Goal: Task Accomplishment & Management: Use online tool/utility

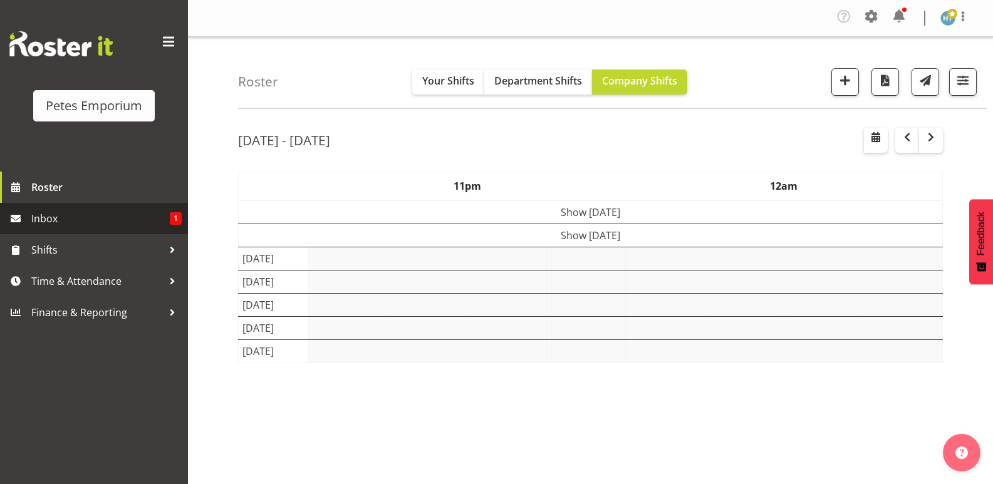
click at [103, 218] on span "Inbox" at bounding box center [100, 218] width 138 height 19
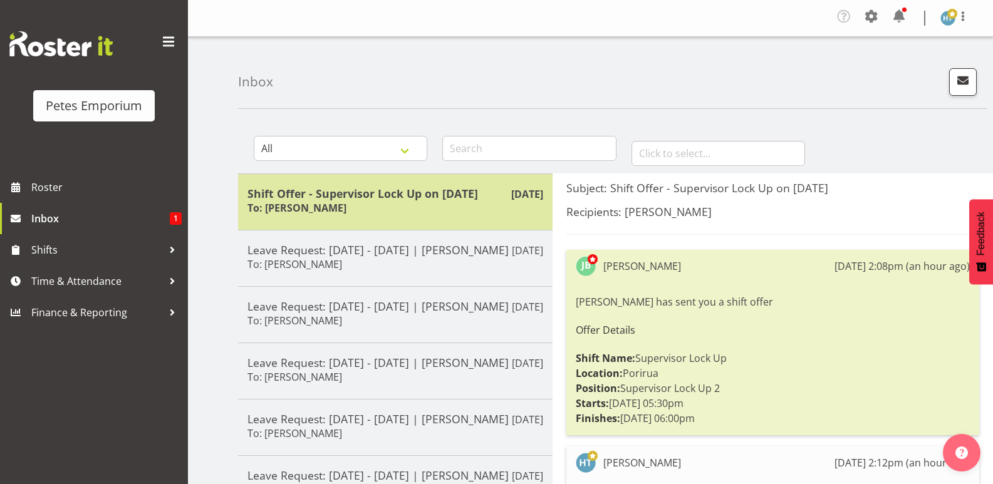
click at [398, 205] on div "Shift Offer - Supervisor Lock Up on [DATE] To: [PERSON_NAME]" at bounding box center [395, 202] width 296 height 31
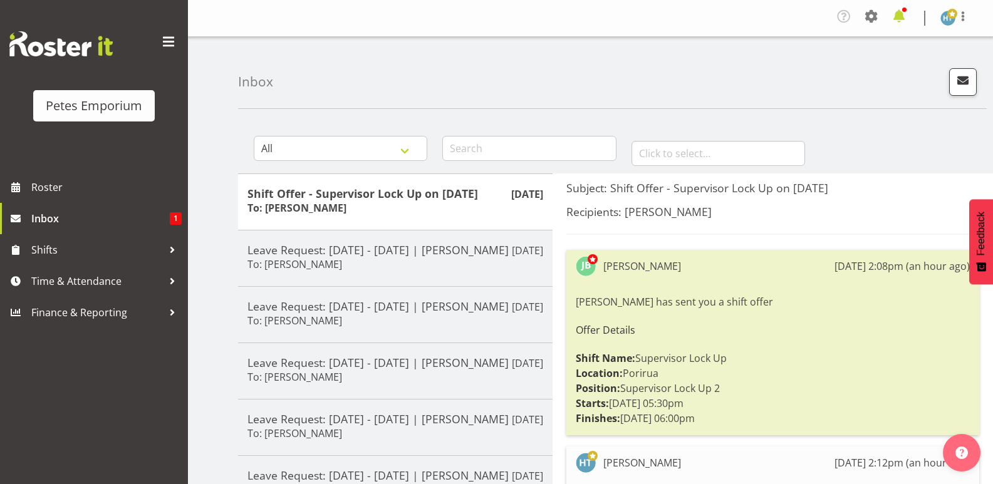
click at [905, 18] on span at bounding box center [899, 16] width 20 height 20
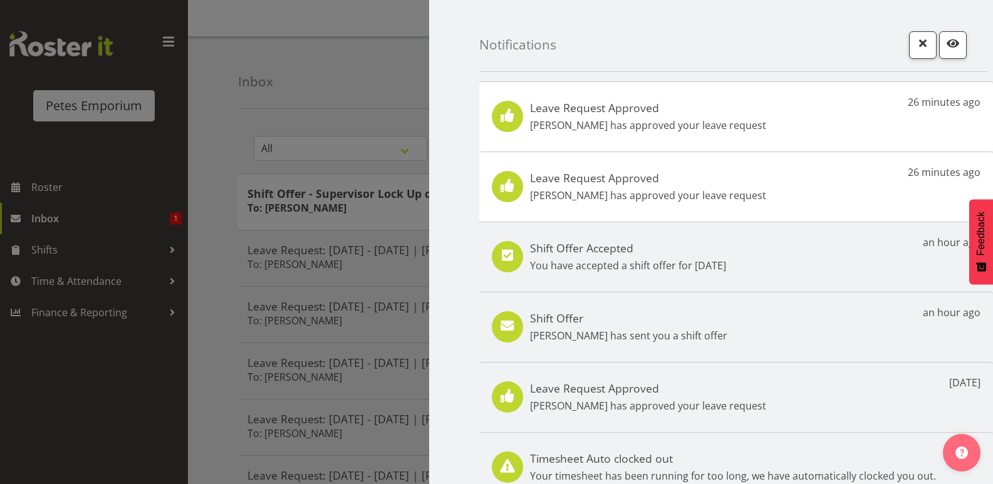
click at [653, 118] on p "[PERSON_NAME] has approved your leave request" at bounding box center [648, 125] width 236 height 15
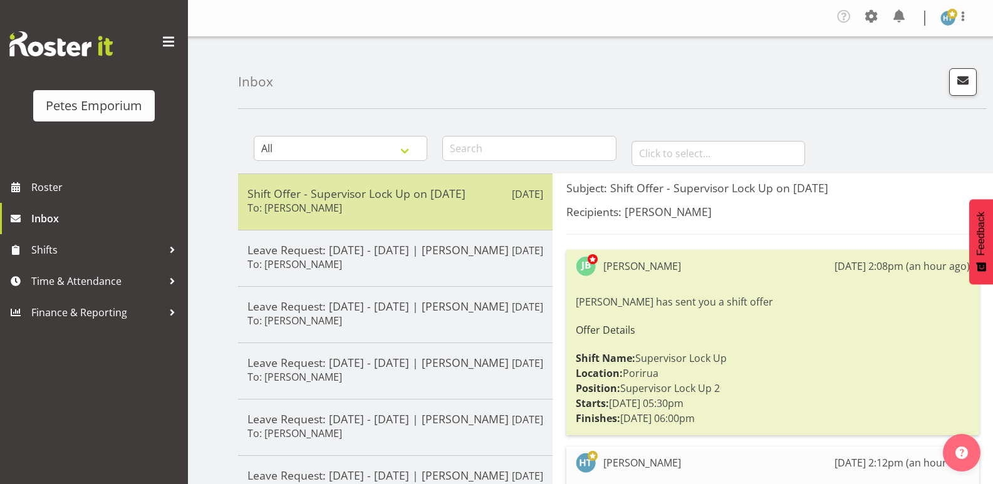
click at [381, 215] on div "Shift Offer - Supervisor Lock Up on 17/09/25 To: Jodine Bunn" at bounding box center [395, 202] width 296 height 31
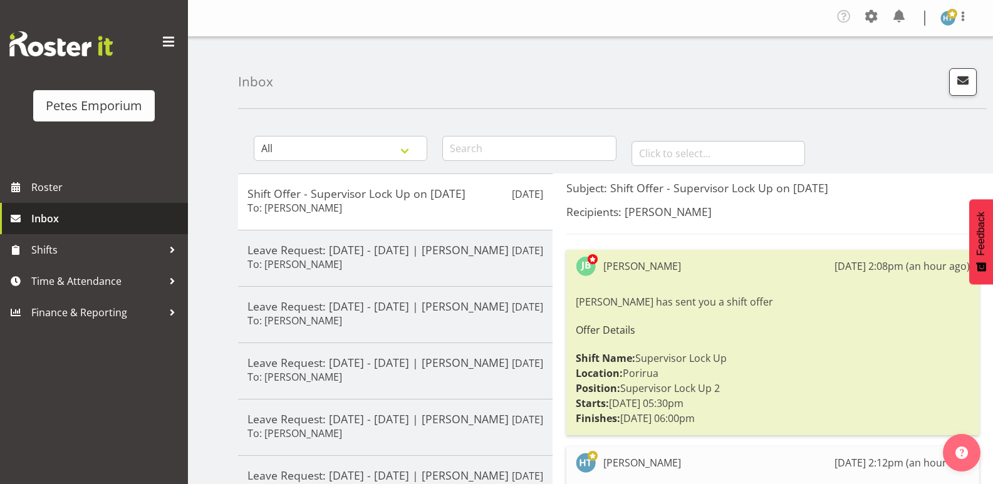
click at [55, 221] on span "Inbox" at bounding box center [106, 218] width 150 height 19
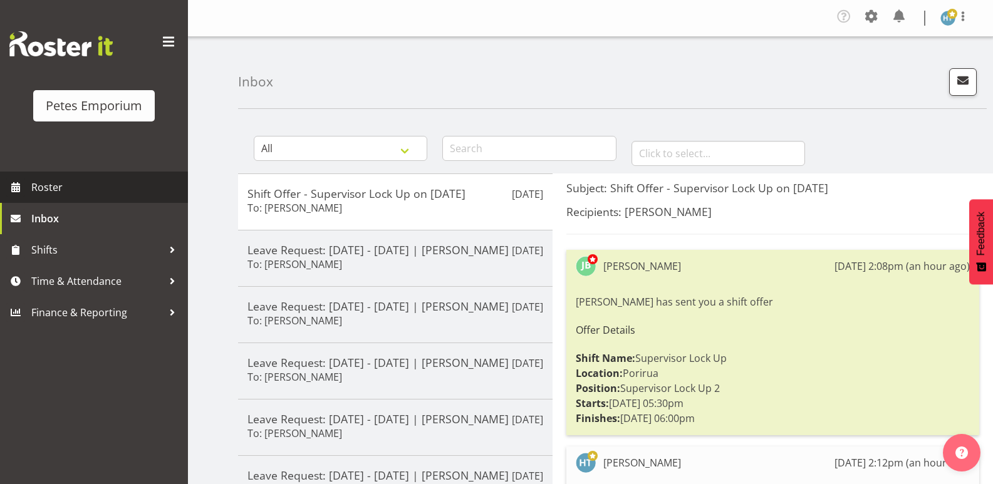
click at [56, 194] on span "Roster" at bounding box center [106, 187] width 150 height 19
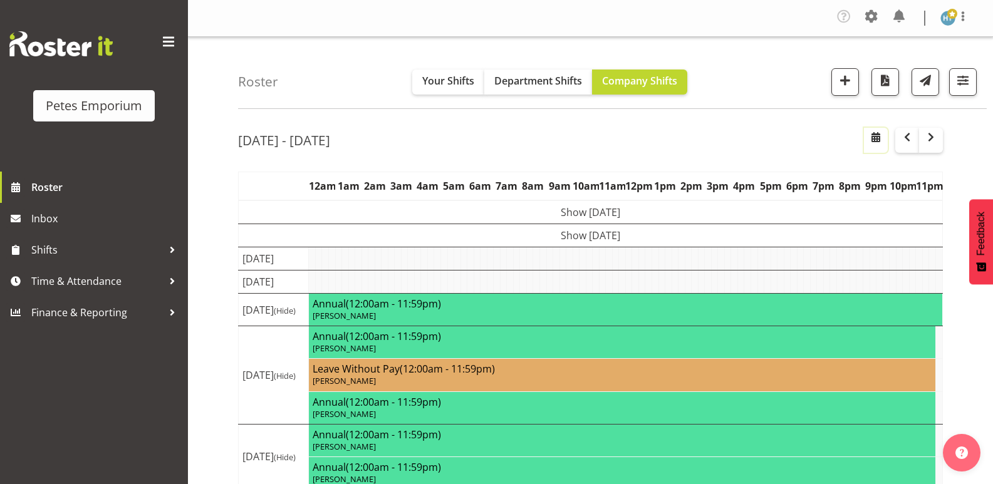
click at [875, 140] on span "button" at bounding box center [875, 137] width 15 height 15
select select "8"
select select "2025"
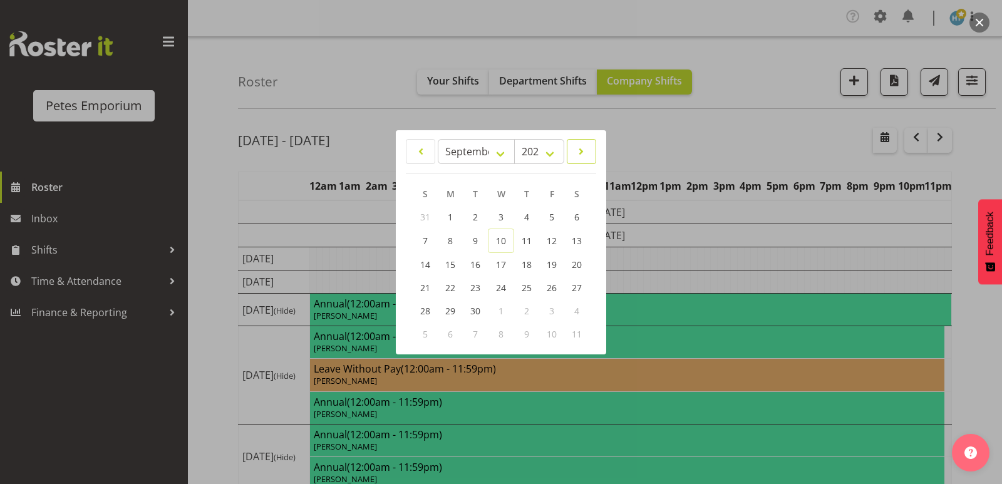
click at [586, 150] on span at bounding box center [581, 151] width 13 height 15
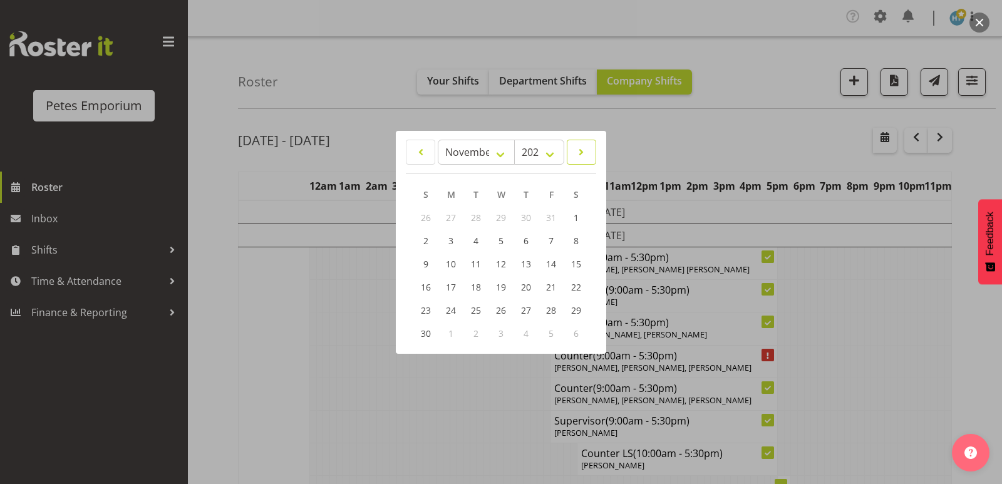
click at [586, 150] on span at bounding box center [581, 152] width 13 height 15
select select "11"
click at [423, 310] on span "28" at bounding box center [426, 310] width 10 height 12
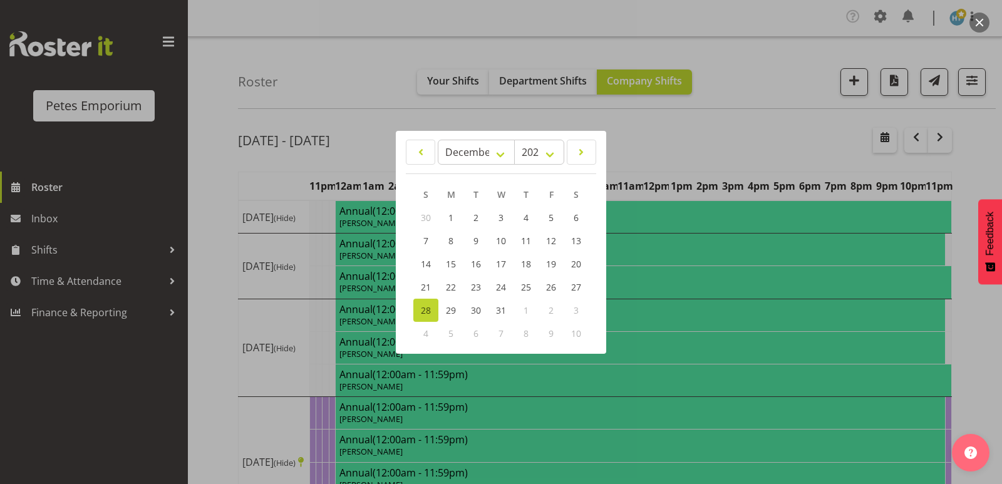
click at [221, 313] on div at bounding box center [501, 242] width 1002 height 484
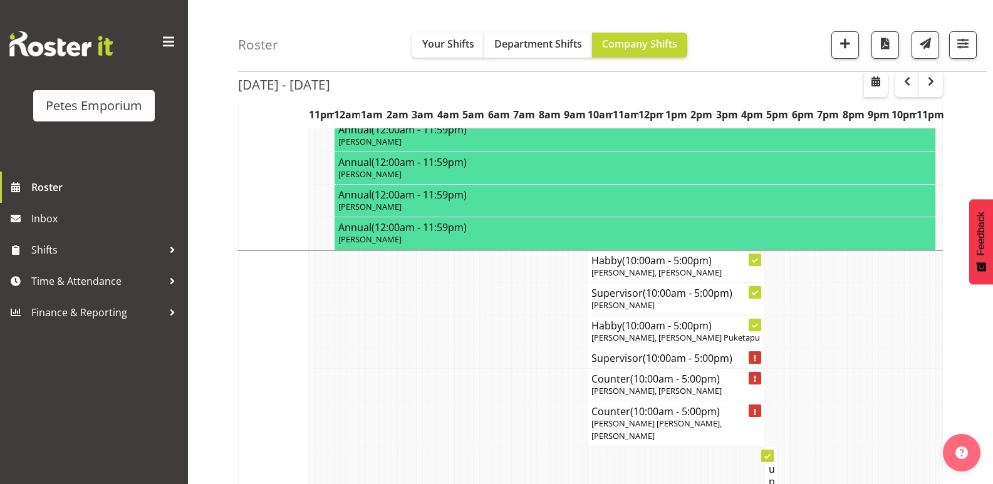
scroll to position [4573, 0]
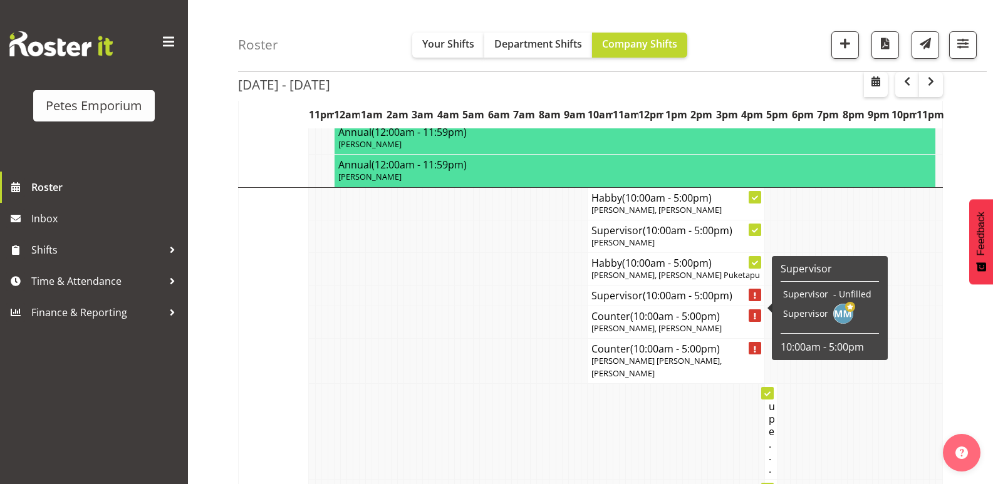
click at [626, 302] on h4 "Supervisor (10:00am - 5:00pm)" at bounding box center [675, 295] width 169 height 13
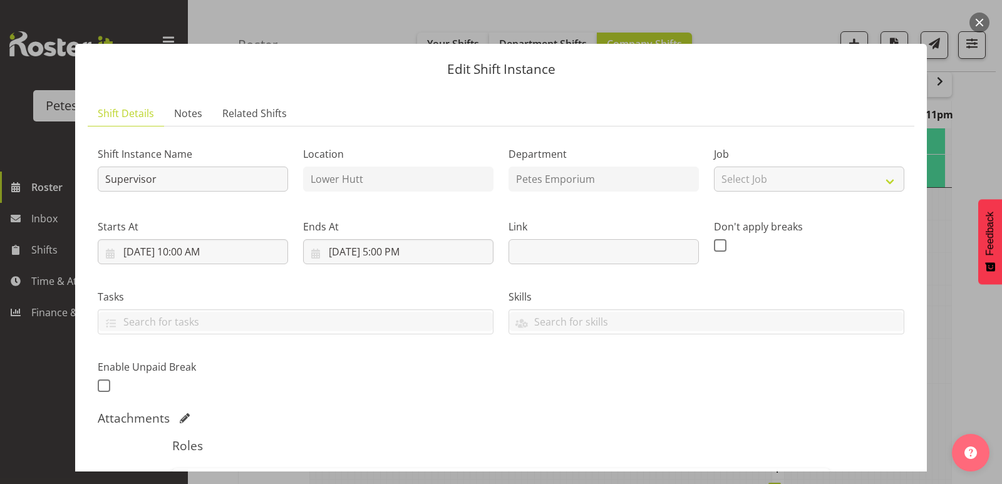
click at [982, 23] on button "button" at bounding box center [980, 23] width 20 height 20
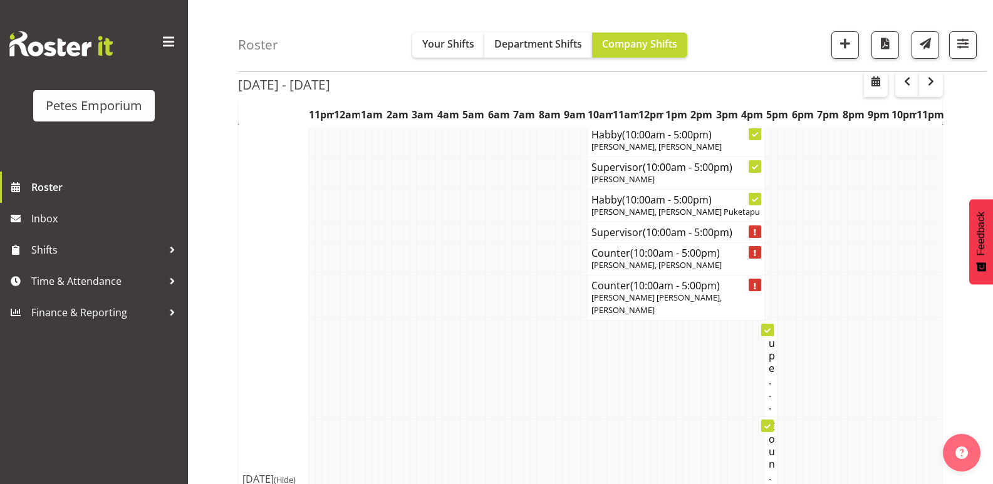
scroll to position [4636, 0]
click at [968, 49] on span "button" at bounding box center [963, 43] width 16 height 16
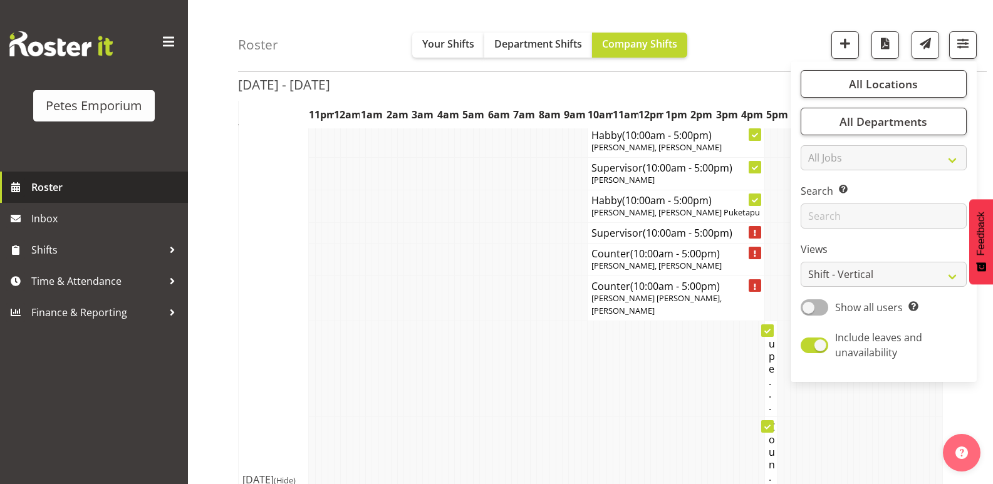
click at [95, 172] on link "Roster" at bounding box center [94, 187] width 188 height 31
